Goal: Information Seeking & Learning: Learn about a topic

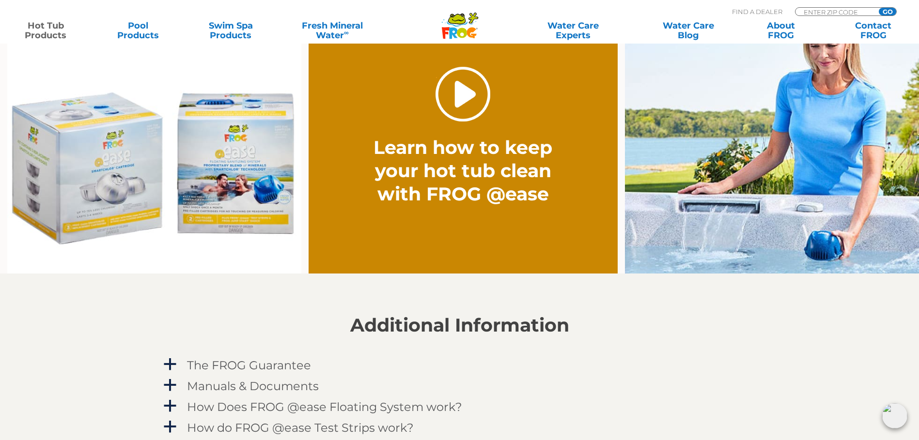
click at [458, 94] on link "." at bounding box center [463, 94] width 55 height 55
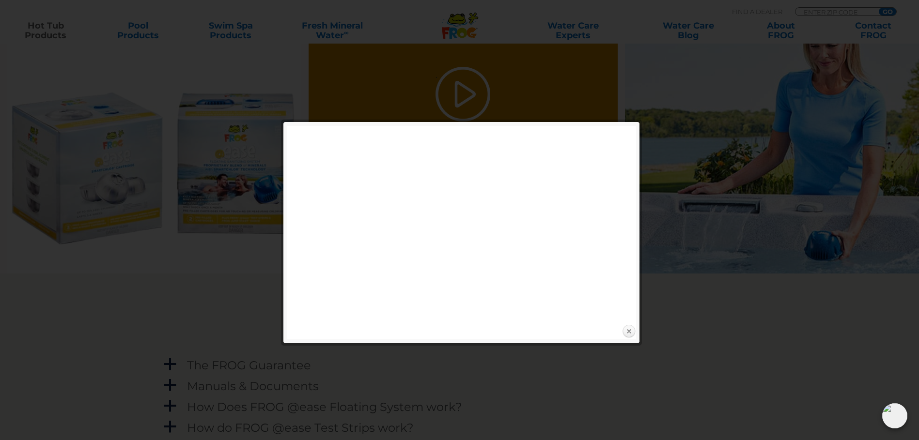
click at [632, 332] on link "Close" at bounding box center [629, 332] width 15 height 15
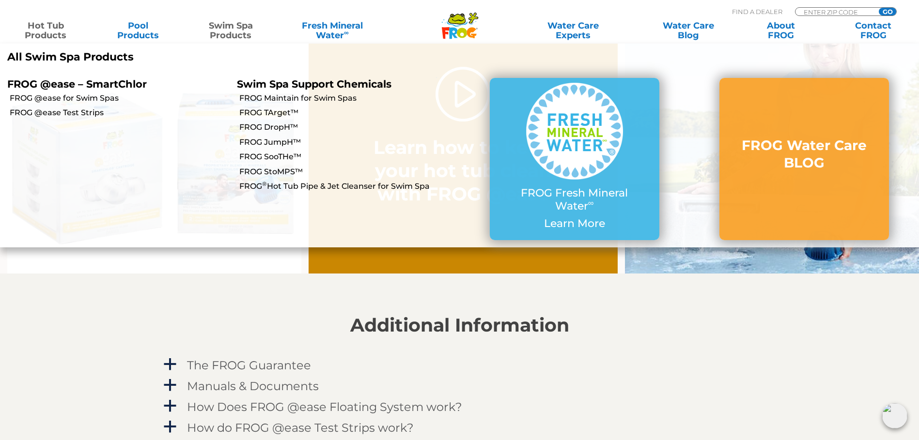
click at [211, 33] on link "Swim Spa Products" at bounding box center [231, 30] width 72 height 19
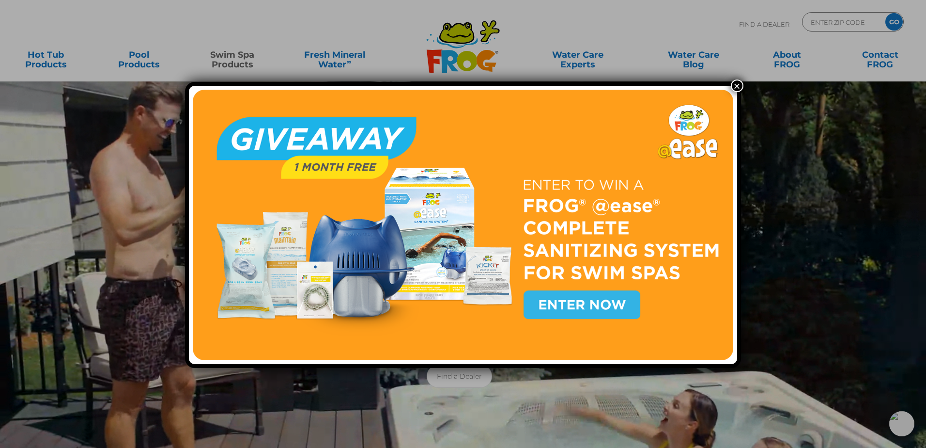
click at [546, 304] on img at bounding box center [463, 225] width 540 height 270
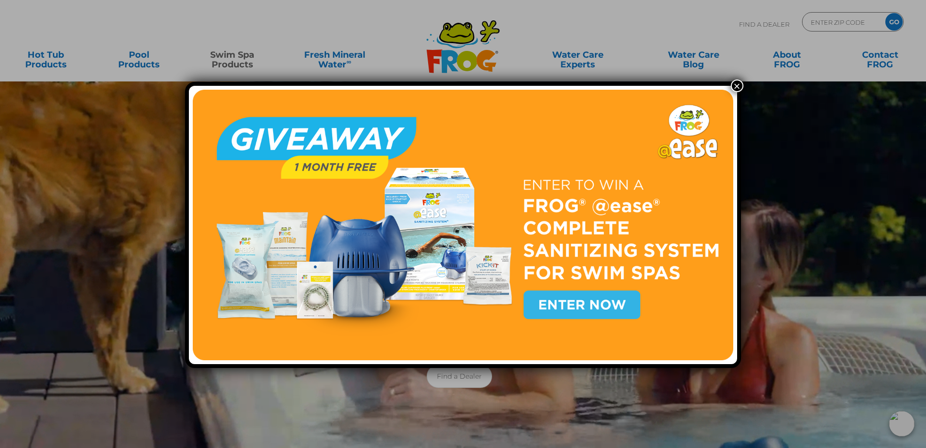
click at [576, 302] on img at bounding box center [463, 225] width 540 height 270
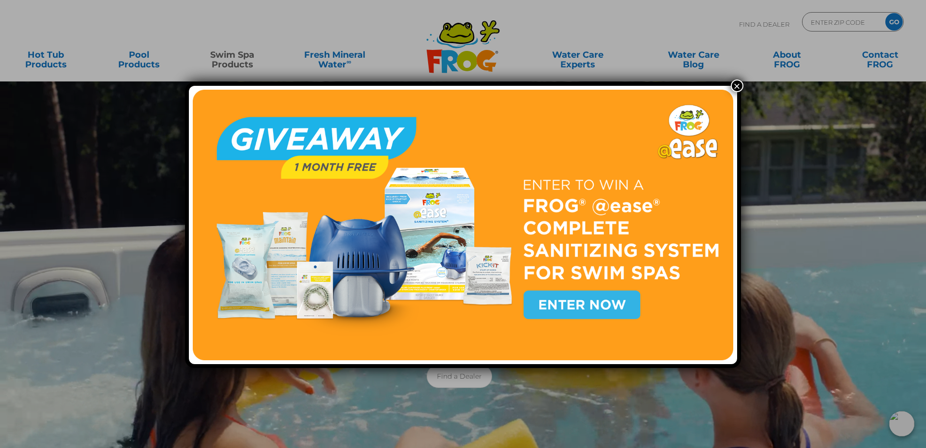
click at [736, 87] on button "×" at bounding box center [737, 85] width 13 height 13
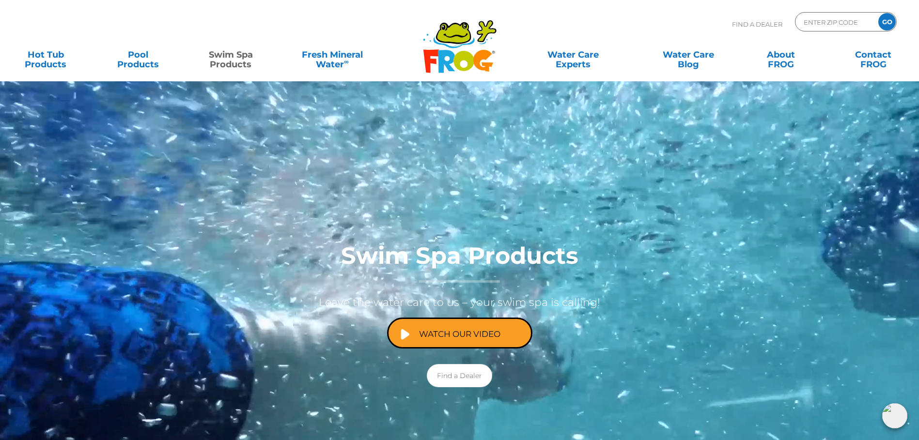
scroll to position [48, 0]
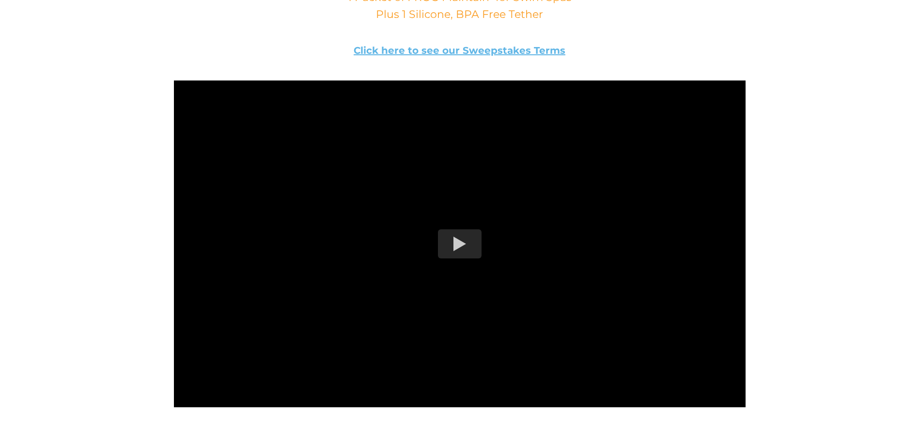
scroll to position [630, 0]
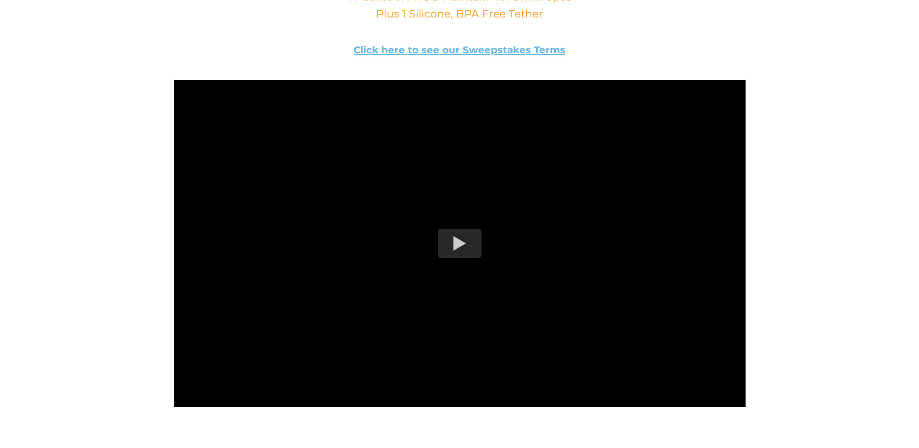
click at [458, 241] on div at bounding box center [460, 243] width 44 height 29
click at [457, 246] on div at bounding box center [460, 243] width 44 height 29
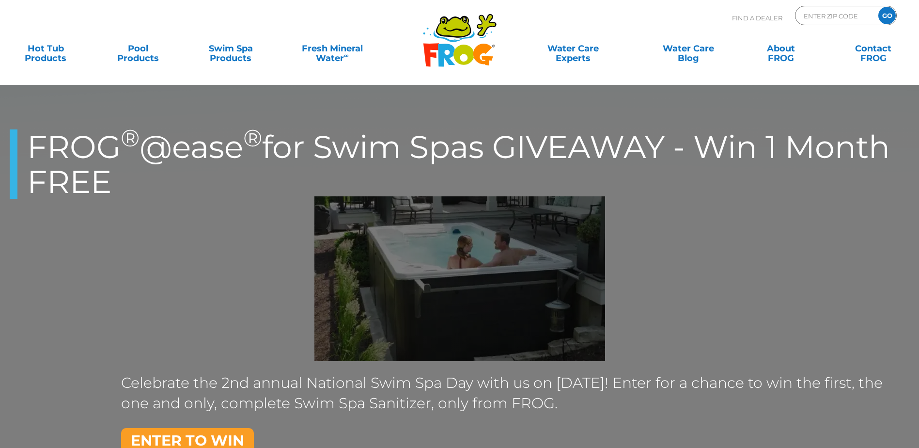
scroll to position [0, 0]
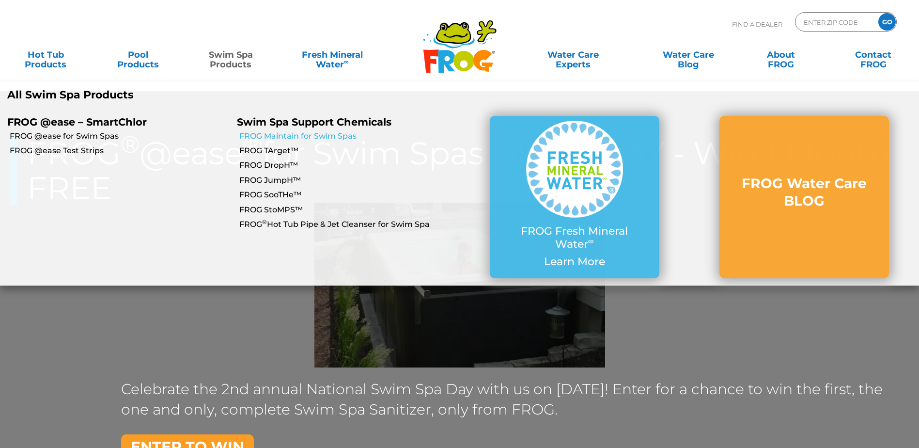
click at [297, 135] on link "FROG Maintain for Swim Spas" at bounding box center [349, 136] width 220 height 11
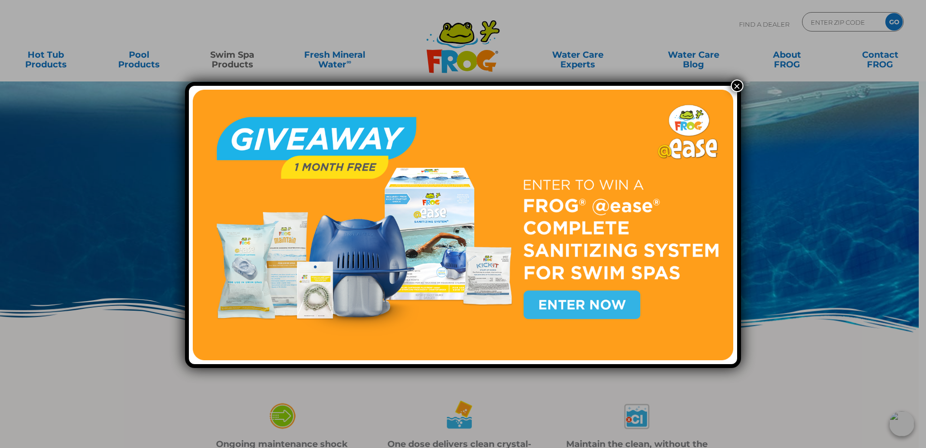
click at [734, 88] on button "×" at bounding box center [737, 85] width 13 height 13
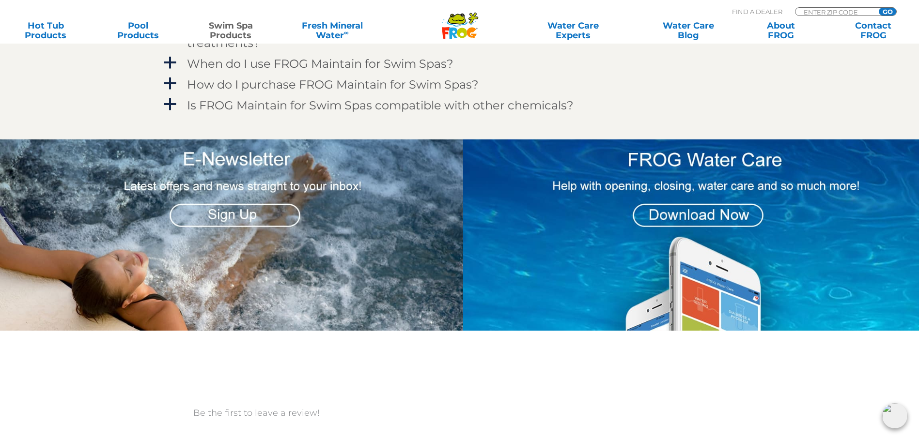
scroll to position [1018, 0]
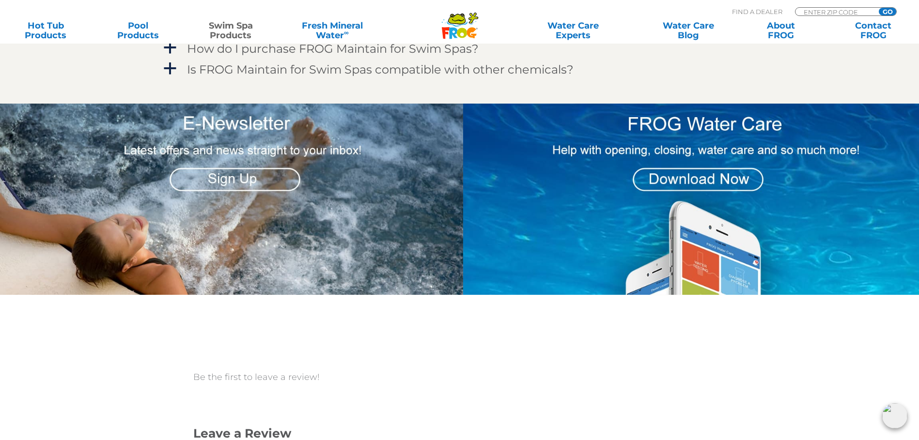
click at [720, 169] on img at bounding box center [694, 200] width 463 height 192
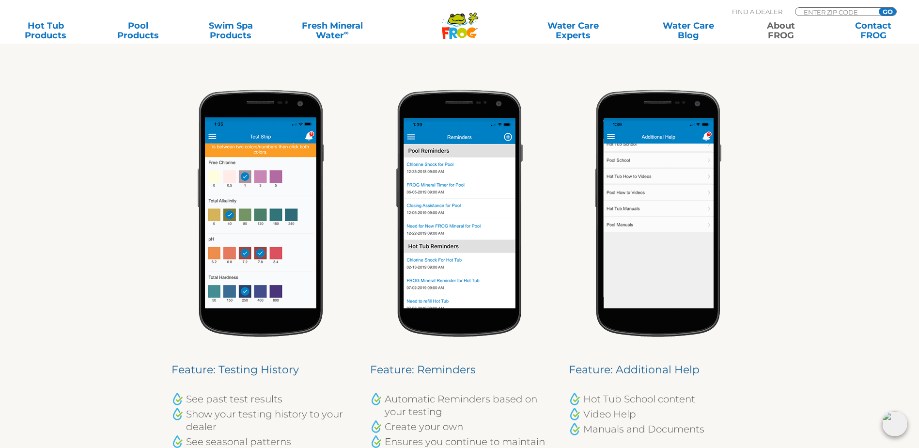
scroll to position [882, 0]
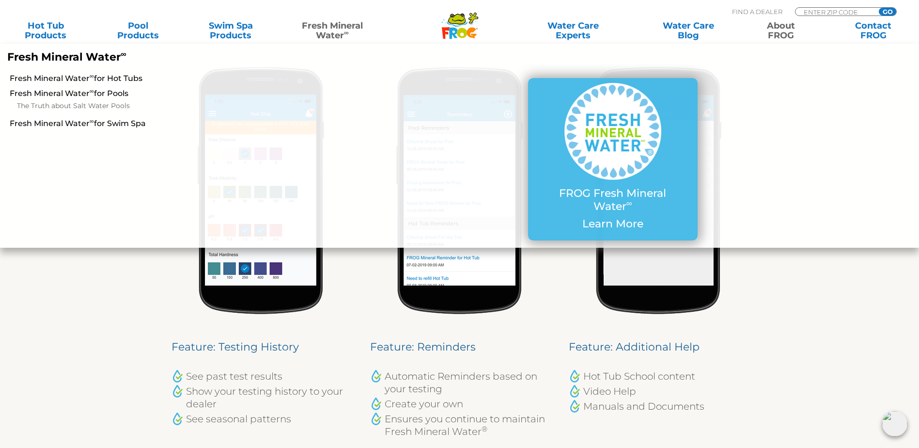
click at [334, 26] on link "Fresh Mineral Water ∞" at bounding box center [332, 30] width 90 height 19
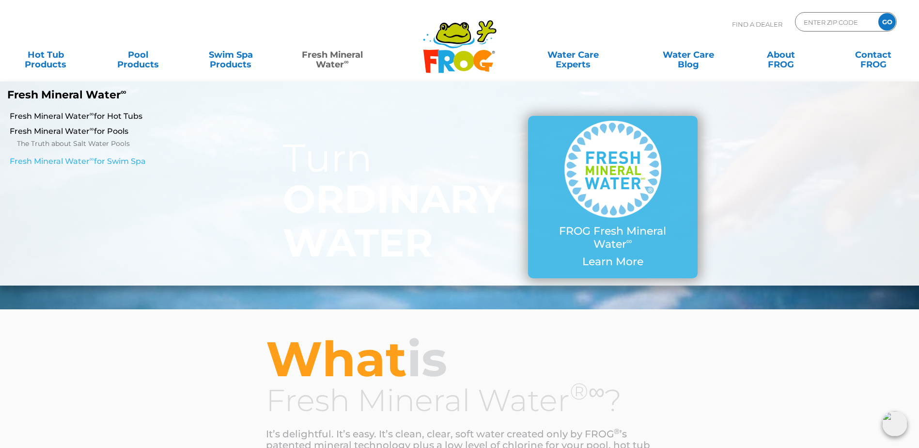
click at [89, 164] on link "Fresh Mineral Water ∞ for Swim Spa" at bounding box center [158, 161] width 297 height 11
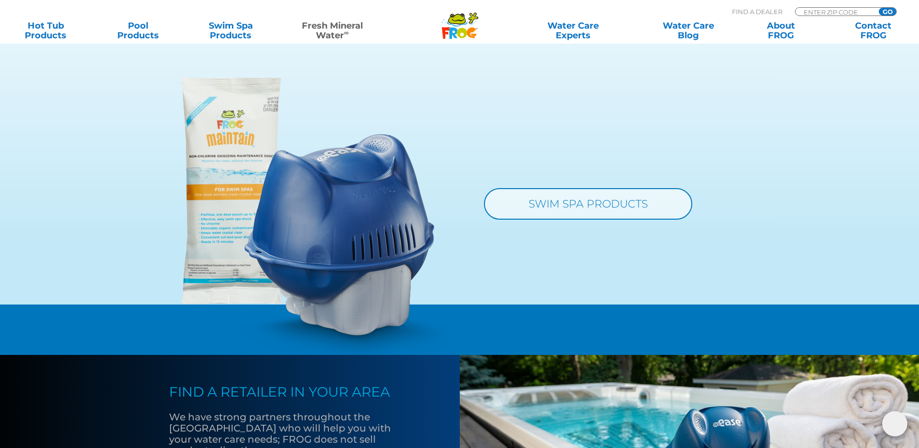
scroll to position [969, 0]
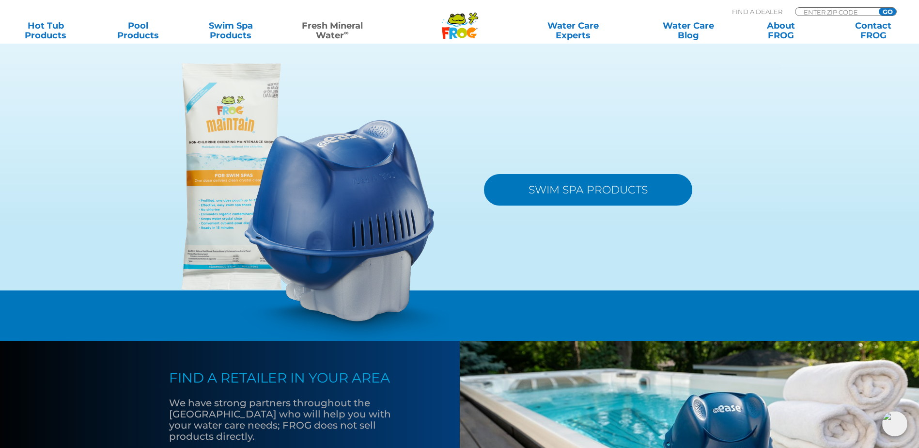
click at [574, 205] on link "SWIM SPA PRODUCTS" at bounding box center [588, 189] width 208 height 31
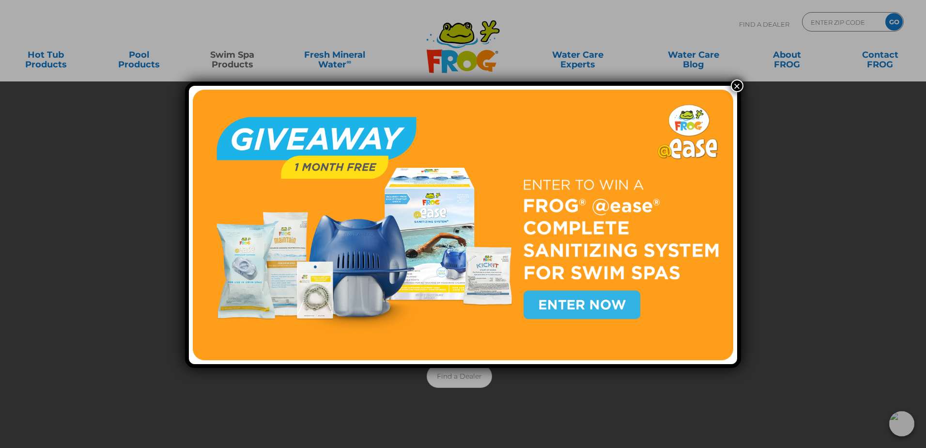
click at [734, 86] on button "×" at bounding box center [737, 85] width 13 height 13
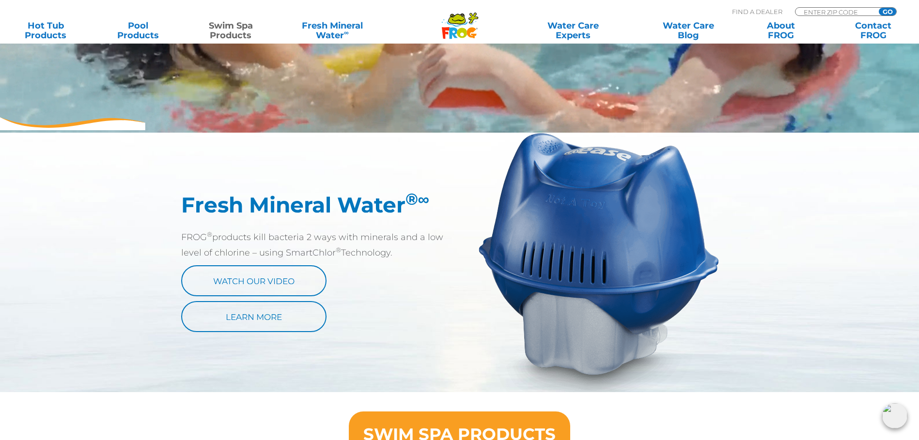
scroll to position [436, 0]
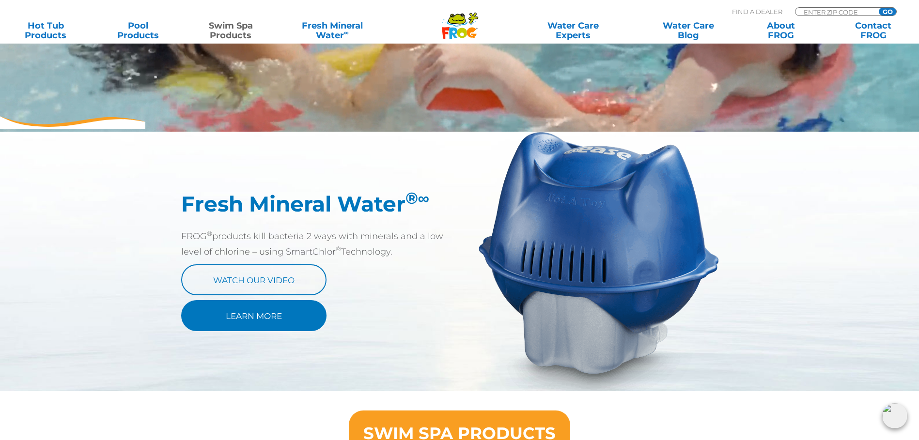
click at [295, 313] on link "Learn More" at bounding box center [253, 315] width 145 height 31
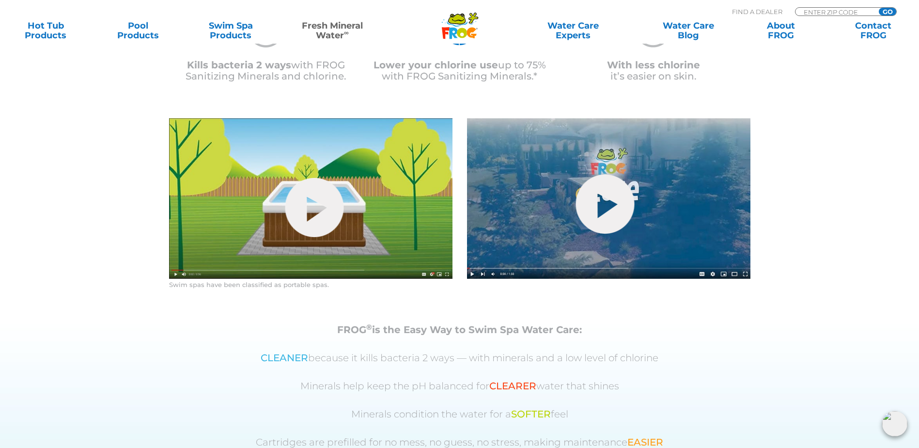
scroll to position [533, 0]
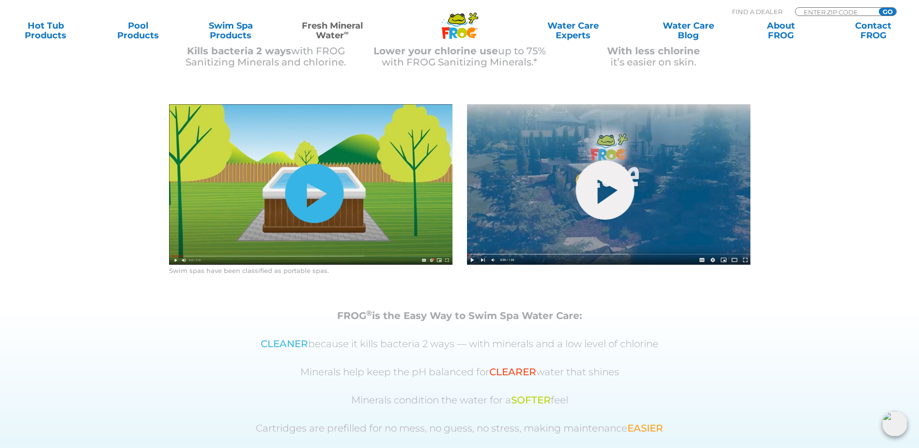
click at [325, 223] on link "hide-me" at bounding box center [314, 193] width 59 height 59
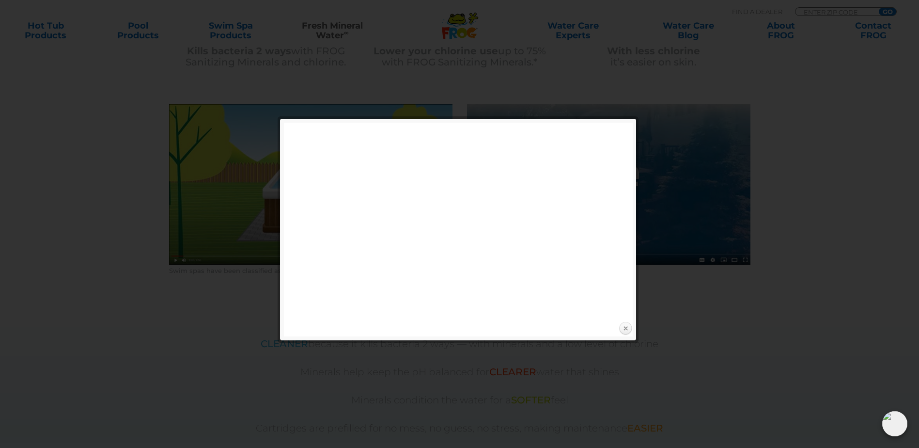
click at [627, 328] on link "Close" at bounding box center [625, 328] width 15 height 15
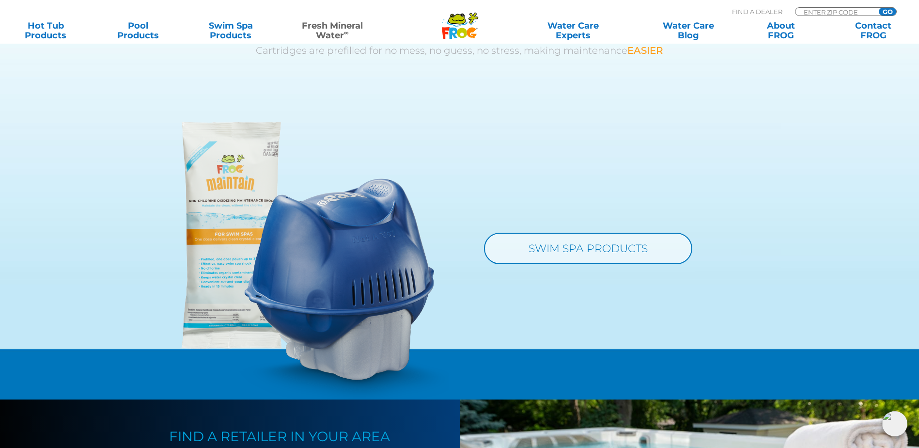
scroll to position [921, 0]
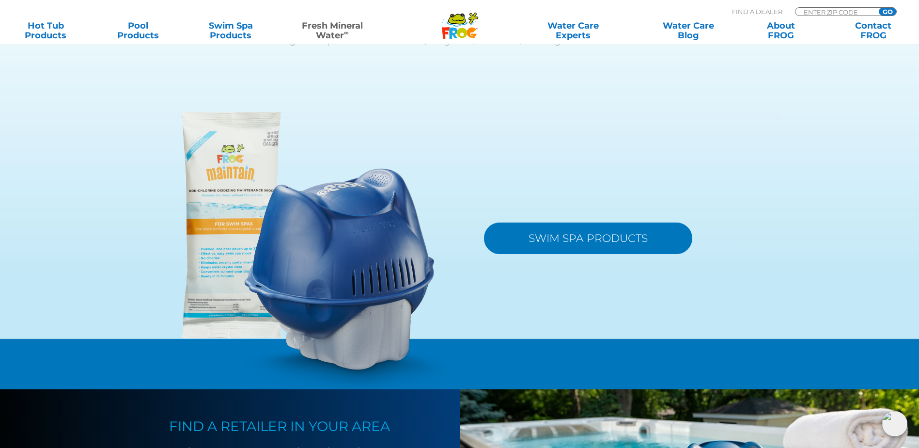
click at [567, 254] on link "SWIM SPA PRODUCTS" at bounding box center [588, 237] width 208 height 31
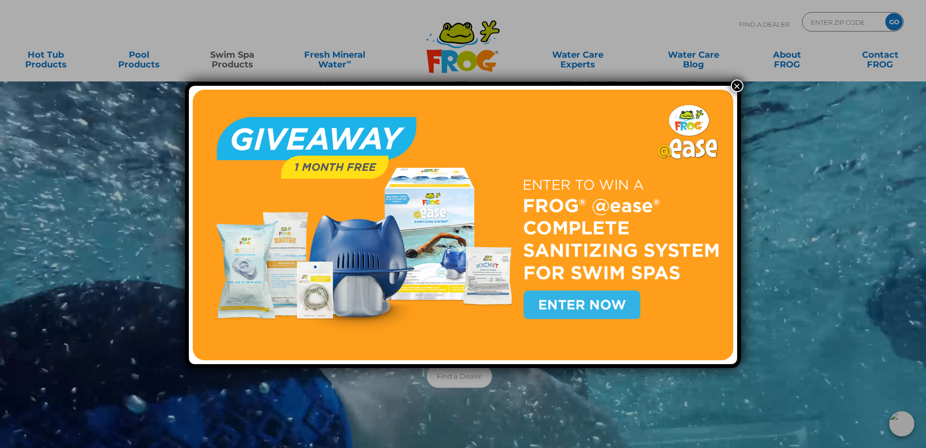
click at [734, 83] on button "×" at bounding box center [737, 85] width 13 height 13
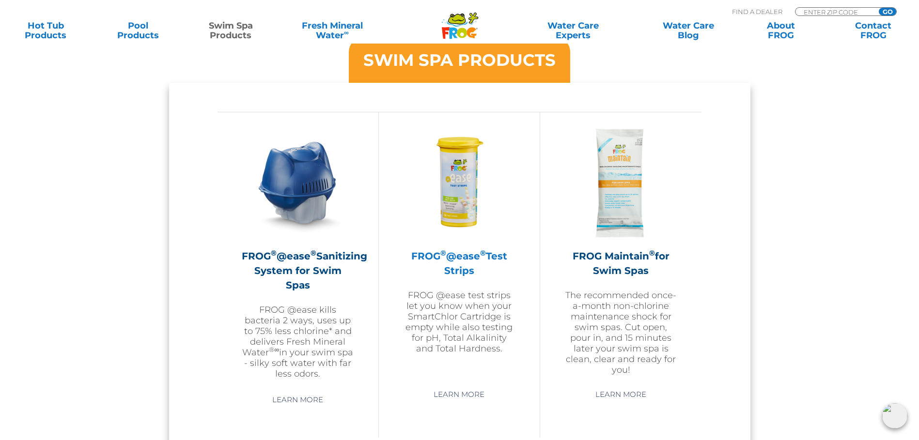
scroll to position [824, 0]
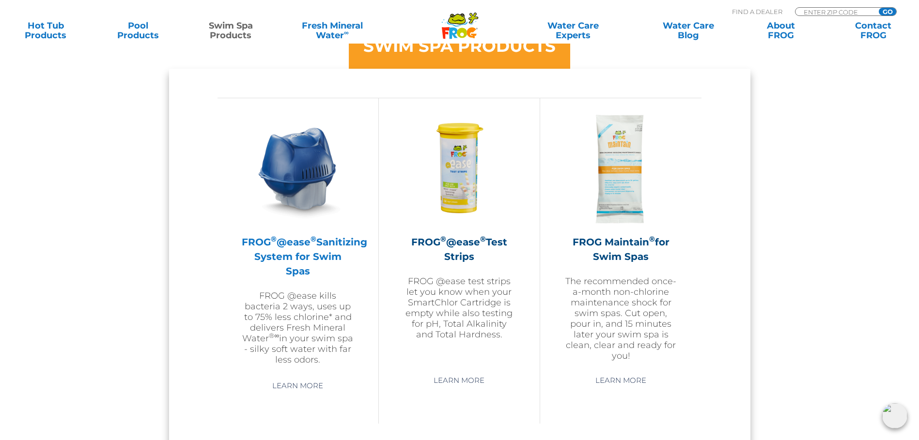
click at [294, 260] on h2 "FROG ® @ease ® Sanitizing System for Swim Spas" at bounding box center [298, 257] width 112 height 44
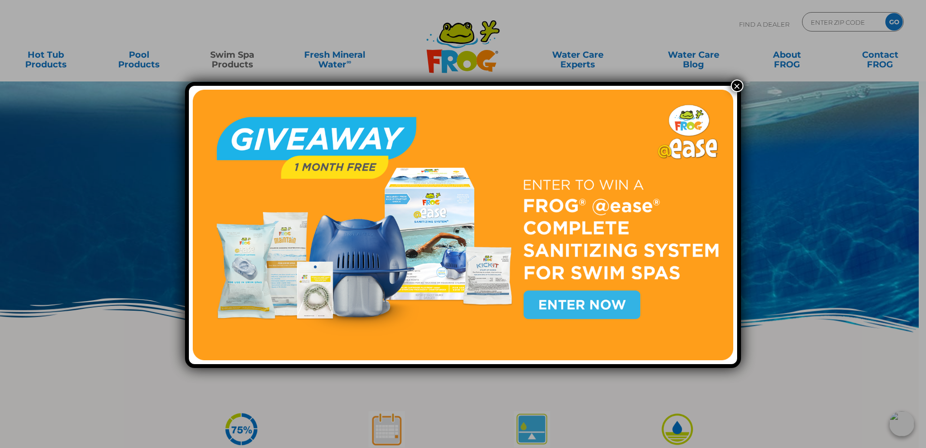
click at [735, 91] on button "×" at bounding box center [737, 85] width 13 height 13
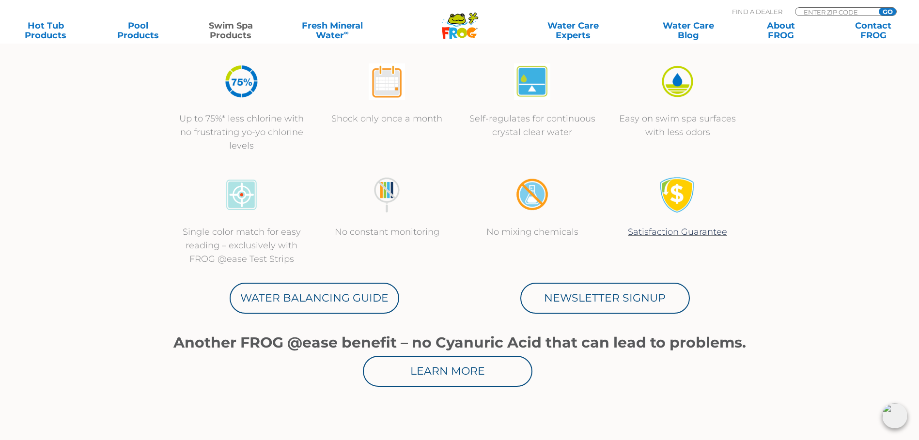
scroll to position [388, 0]
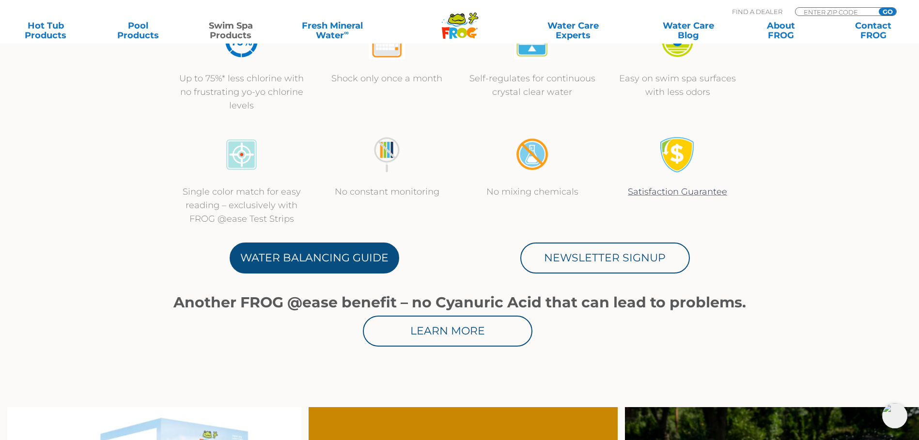
click at [379, 261] on link "Water Balancing Guide" at bounding box center [315, 258] width 170 height 31
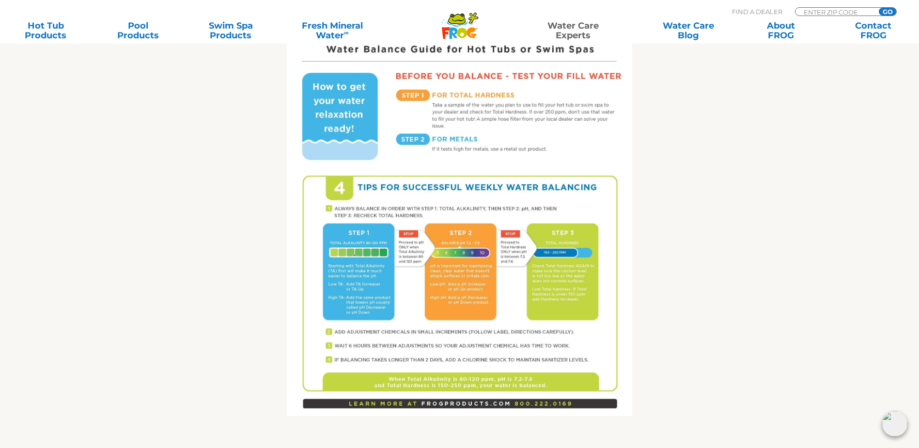
scroll to position [533, 0]
